Goal: Information Seeking & Learning: Learn about a topic

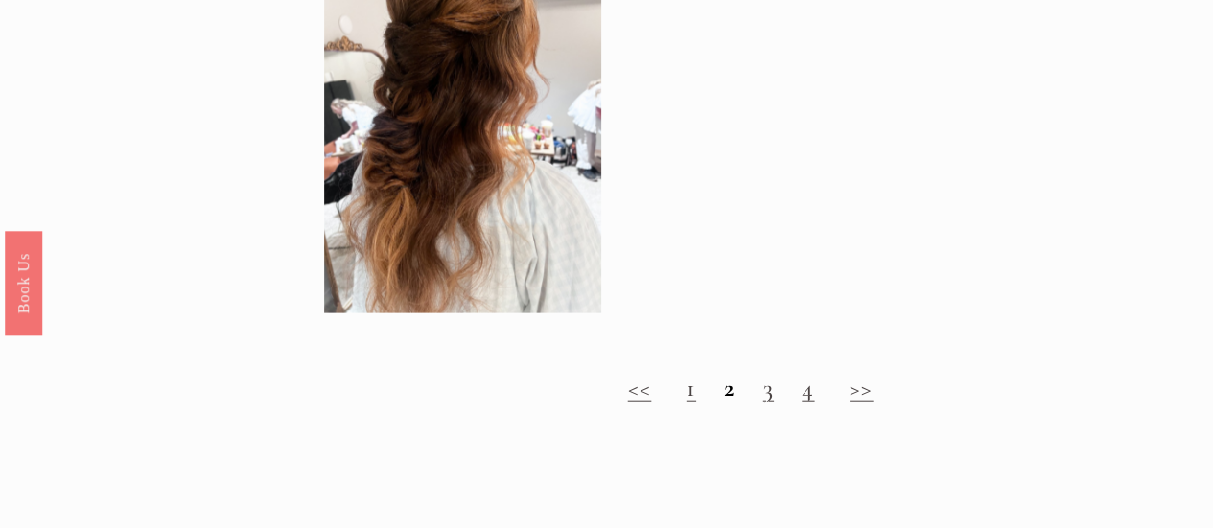
scroll to position [2126, 0]
click at [701, 405] on h2 "<< 1 2 3 4 >>" at bounding box center [750, 390] width 852 height 29
click at [692, 405] on link "1" at bounding box center [691, 390] width 10 height 30
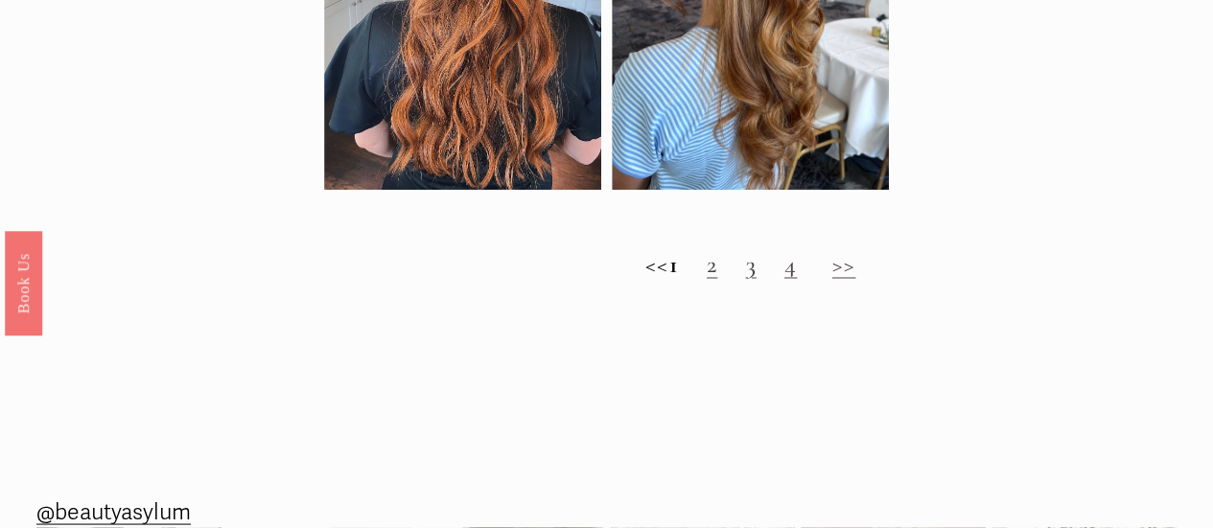
scroll to position [1674, 0]
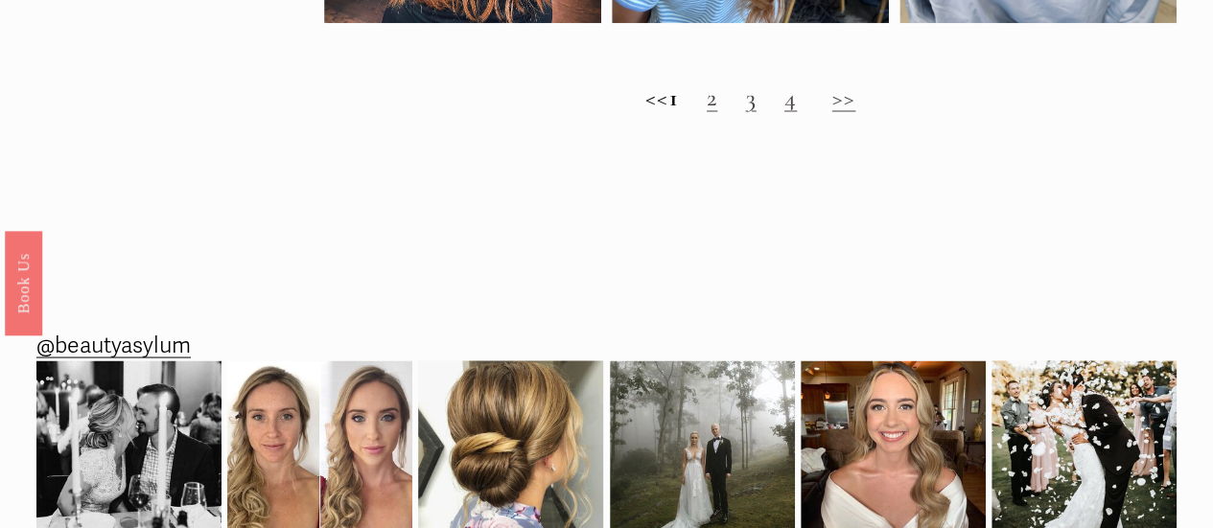
click at [755, 112] on link "3" at bounding box center [750, 97] width 11 height 30
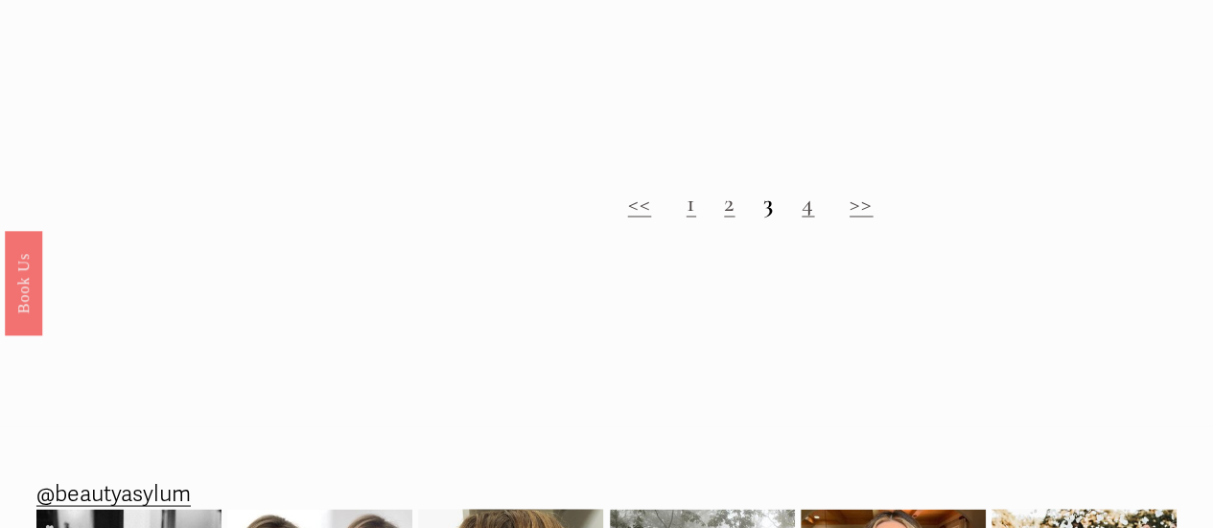
scroll to position [1547, 0]
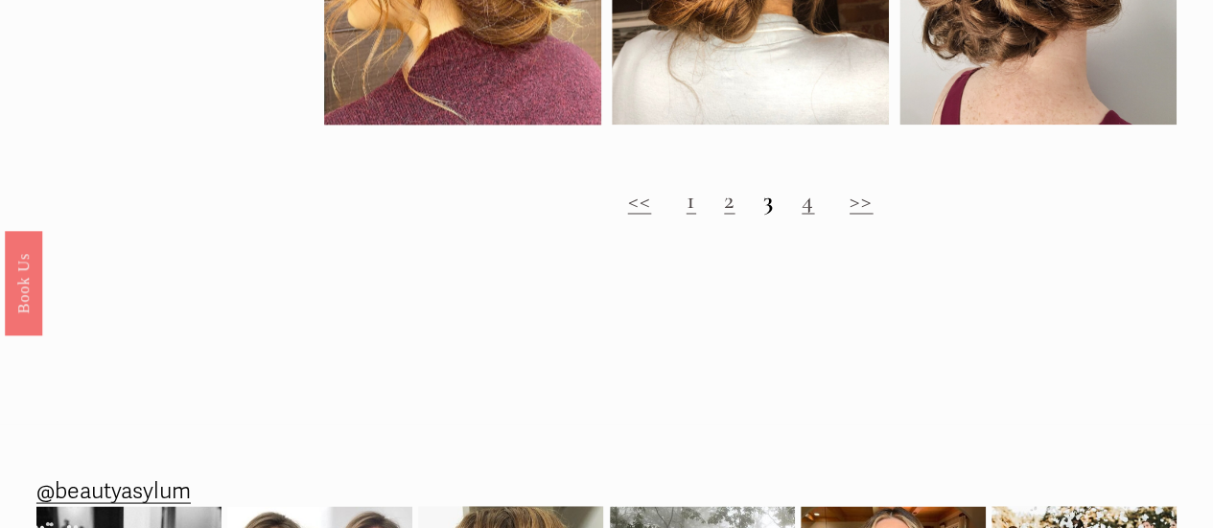
click at [805, 215] on link "4" at bounding box center [807, 200] width 12 height 30
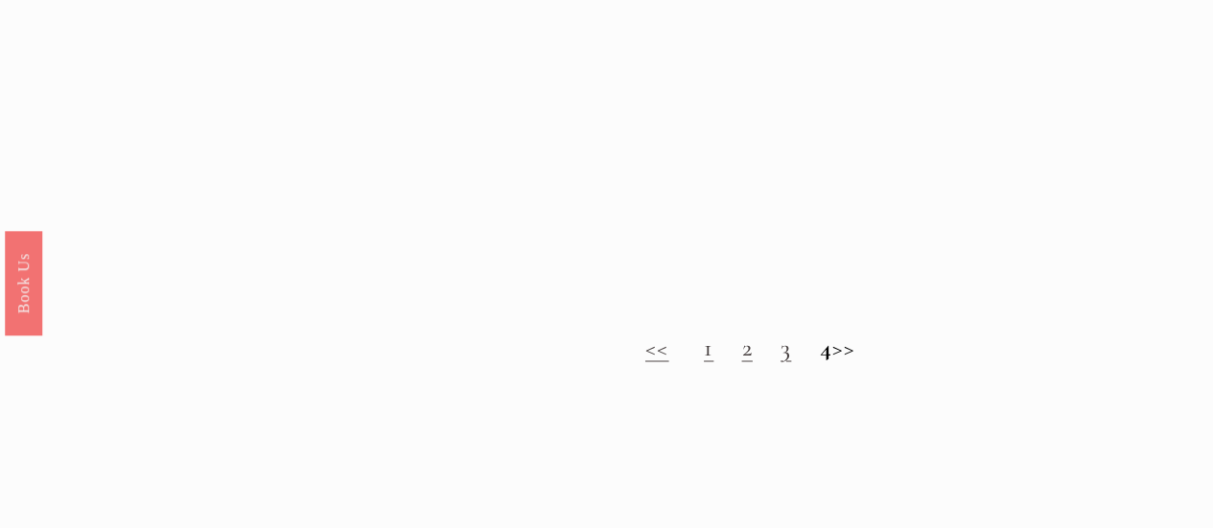
scroll to position [1423, 0]
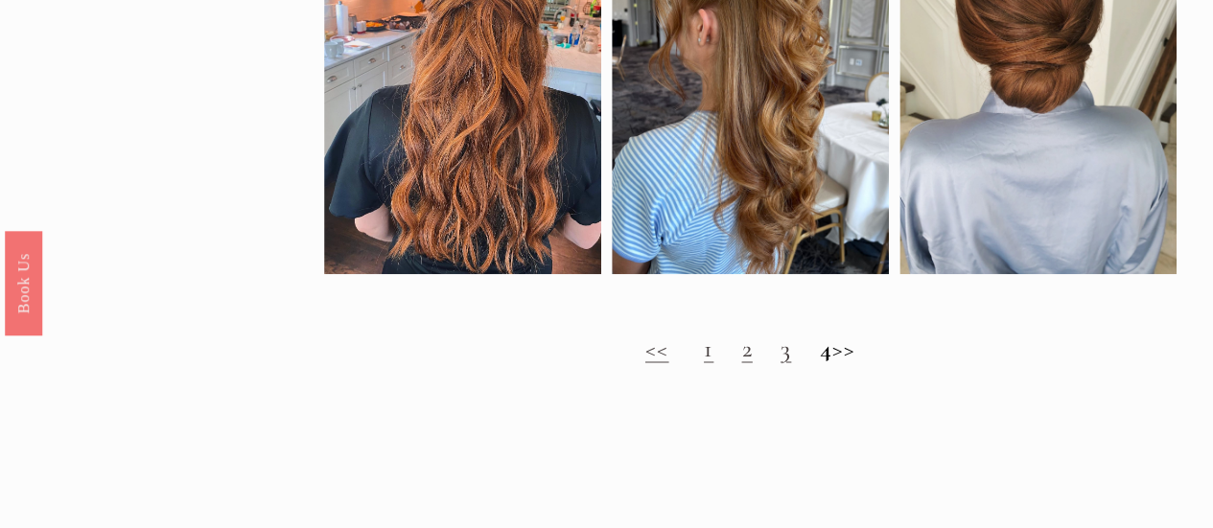
click at [769, 379] on div "<< 1 2 3 4 >>" at bounding box center [750, 348] width 852 height 59
click at [780, 363] on link "3" at bounding box center [785, 349] width 11 height 30
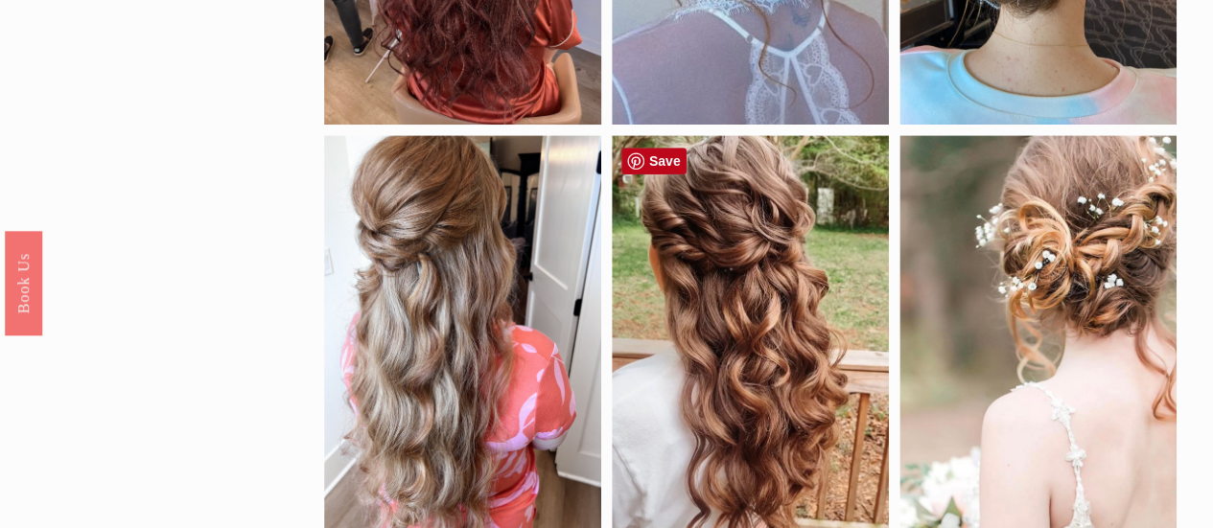
scroll to position [424, 0]
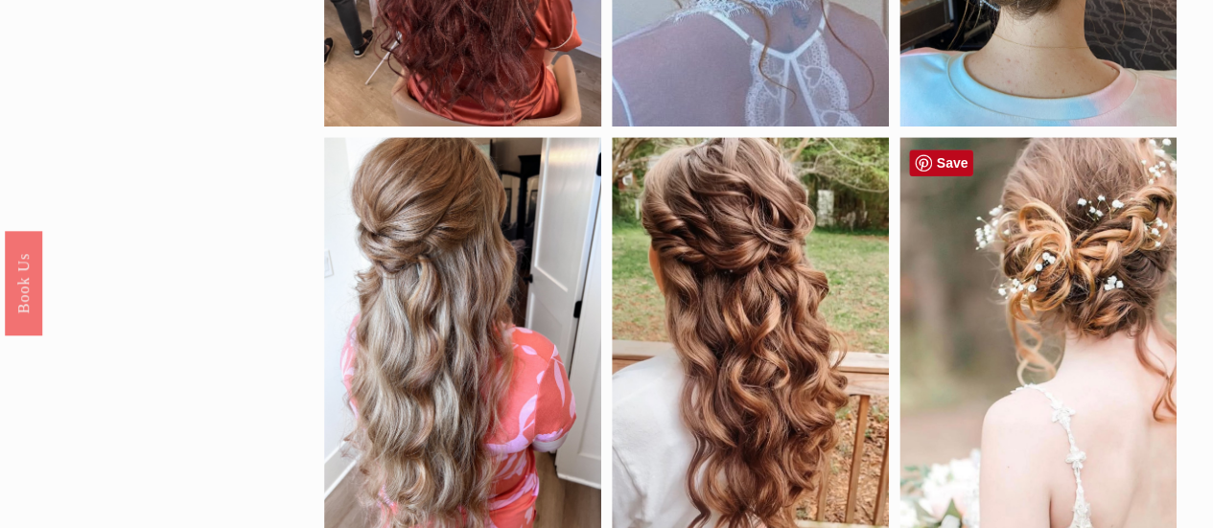
click at [1056, 288] on div at bounding box center [1037, 342] width 277 height 410
click at [1075, 330] on div at bounding box center [1037, 342] width 277 height 410
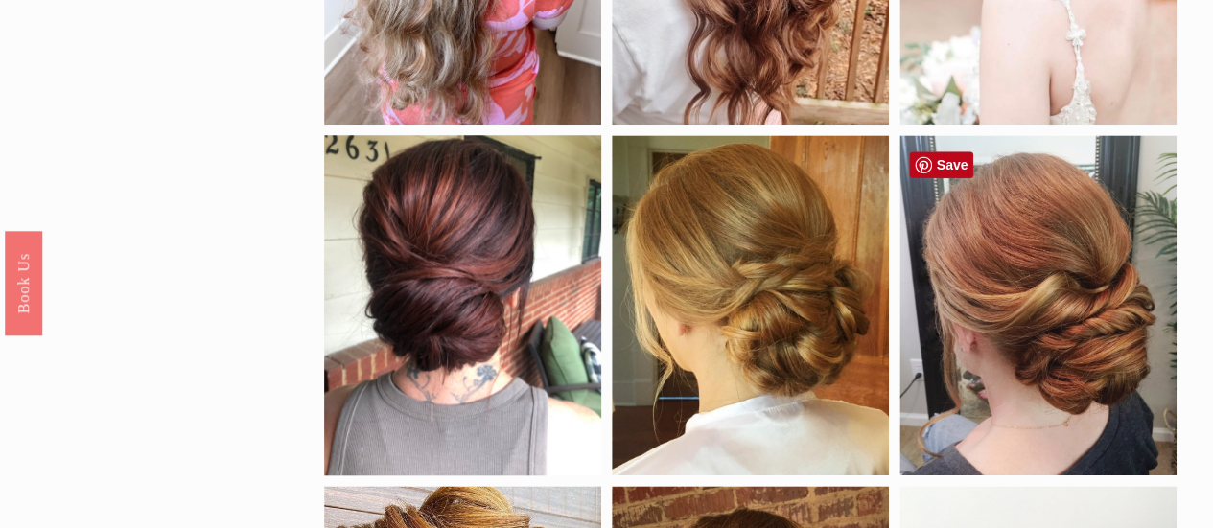
scroll to position [847, 0]
